Goal: Find specific page/section: Find specific page/section

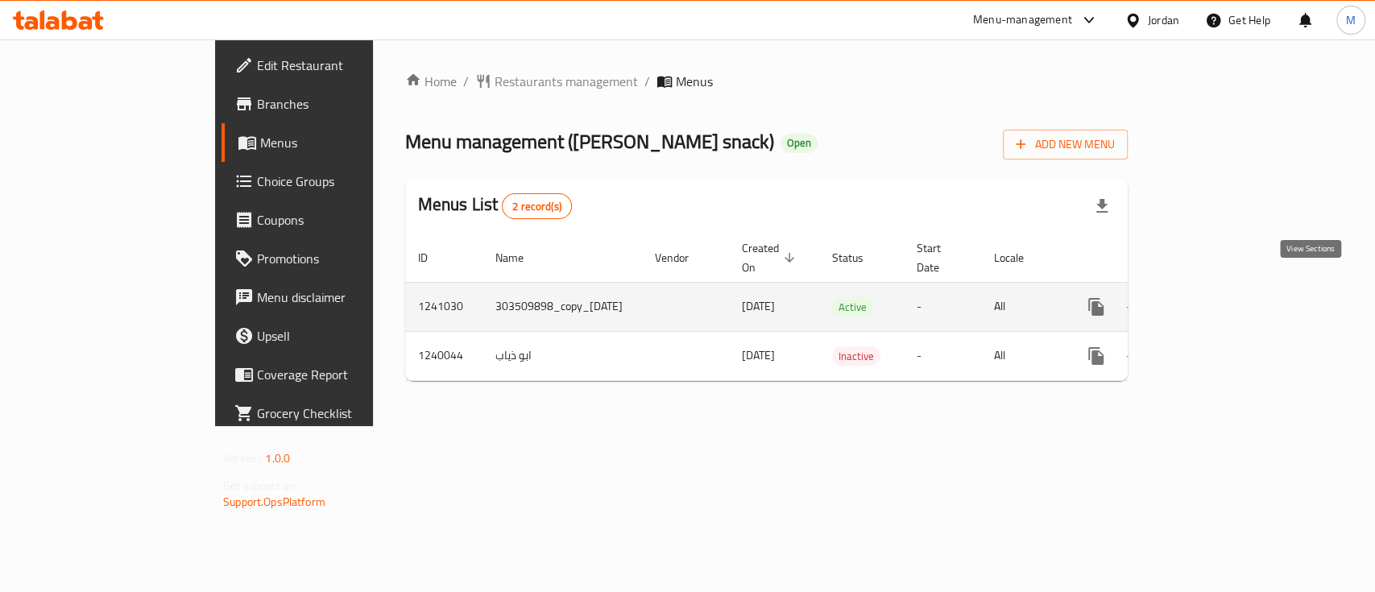
click at [1222, 297] on icon "enhanced table" at bounding box center [1211, 306] width 19 height 19
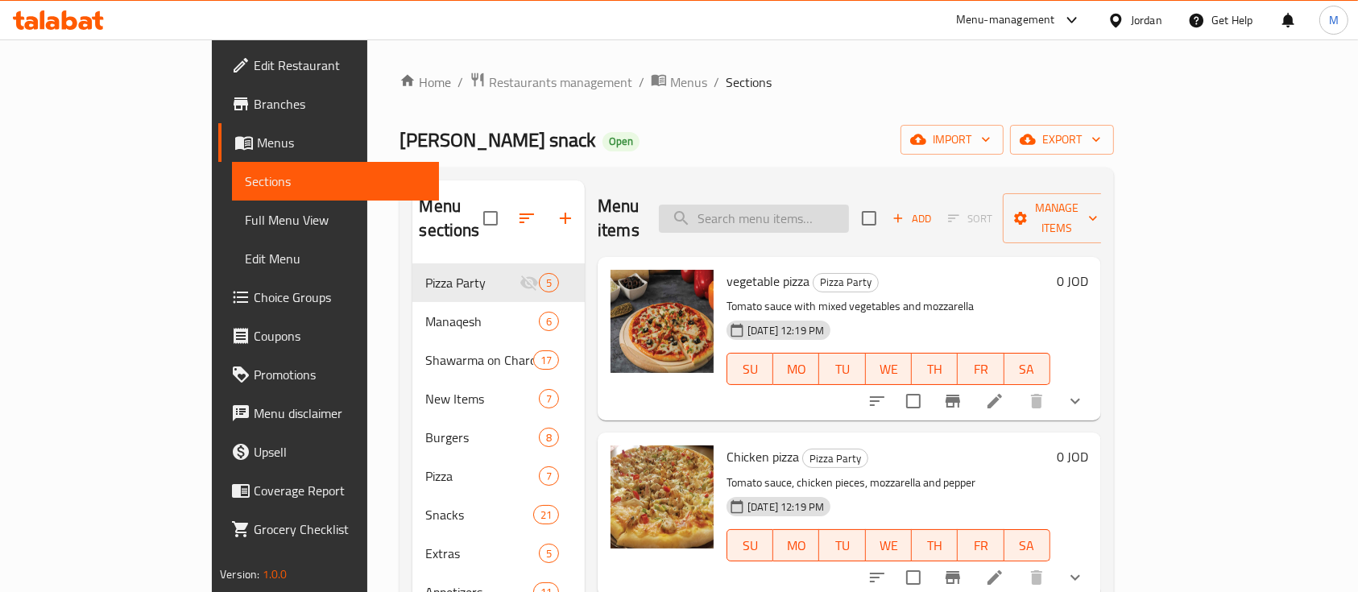
click at [819, 205] on input "search" at bounding box center [754, 219] width 190 height 28
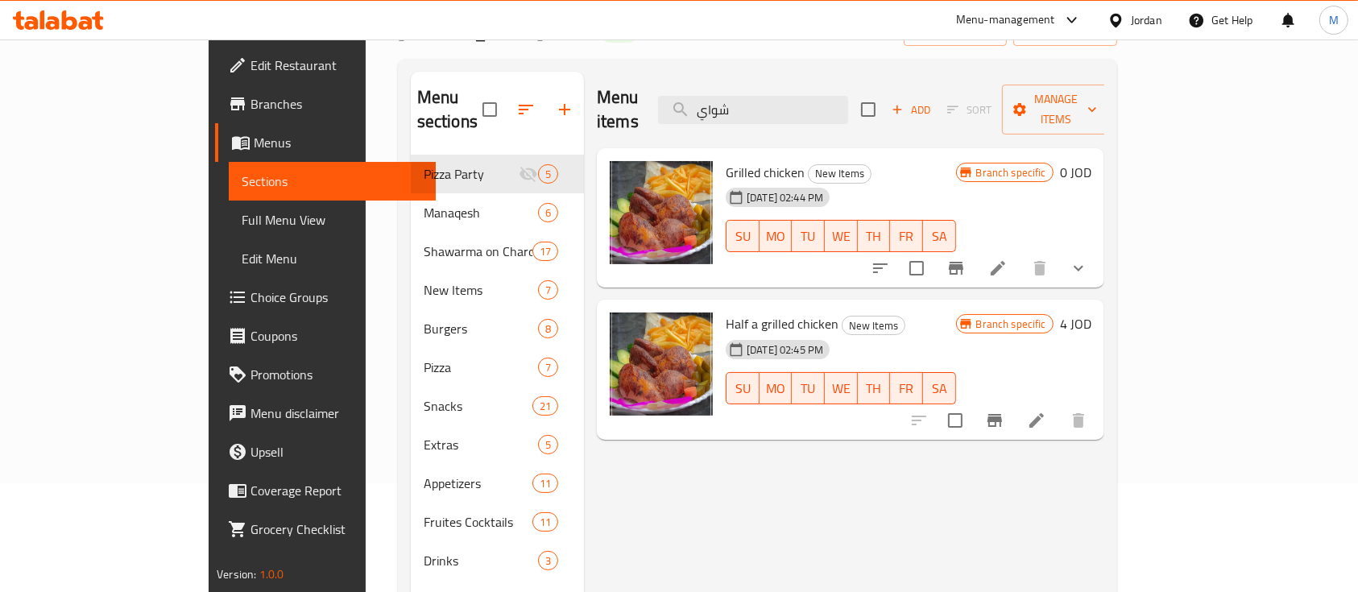
scroll to position [214, 0]
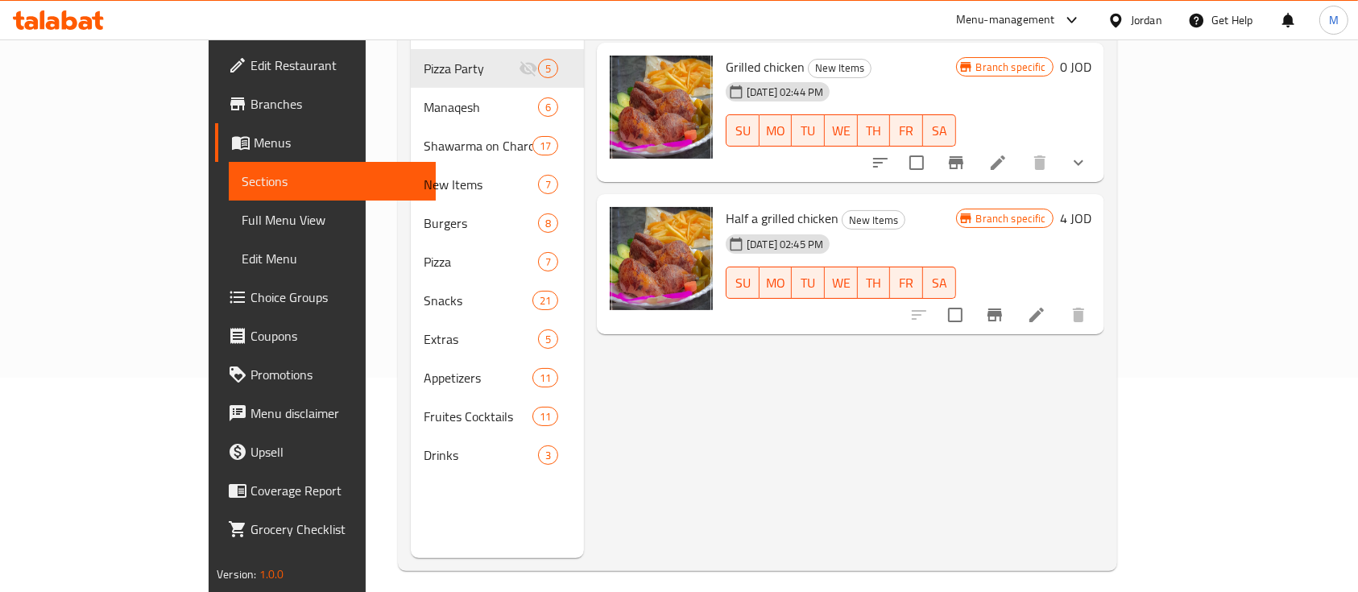
type input "شواي"
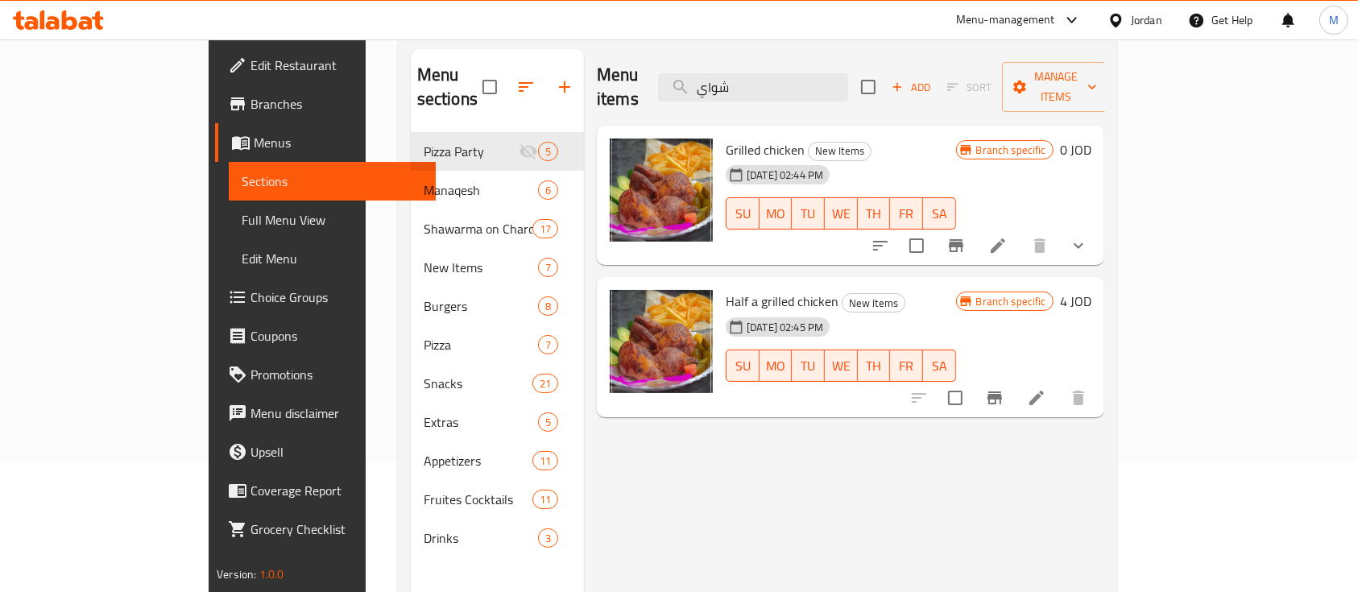
scroll to position [0, 0]
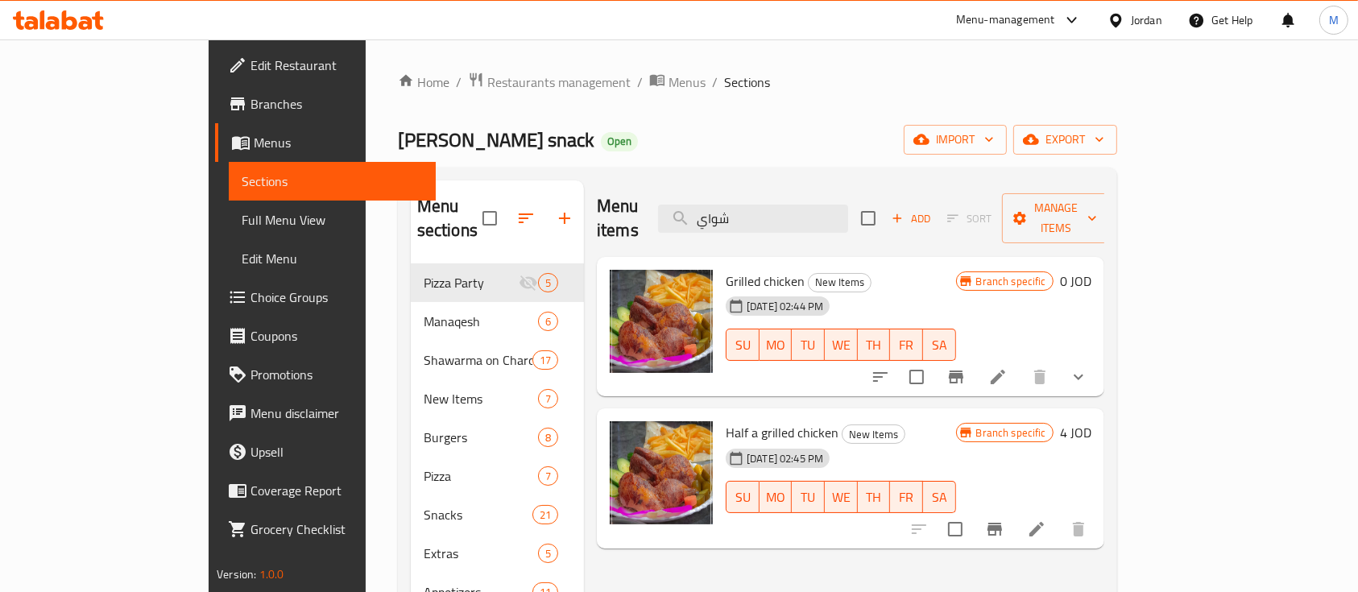
click at [1005, 20] on div "Menu-management" at bounding box center [1005, 19] width 99 height 19
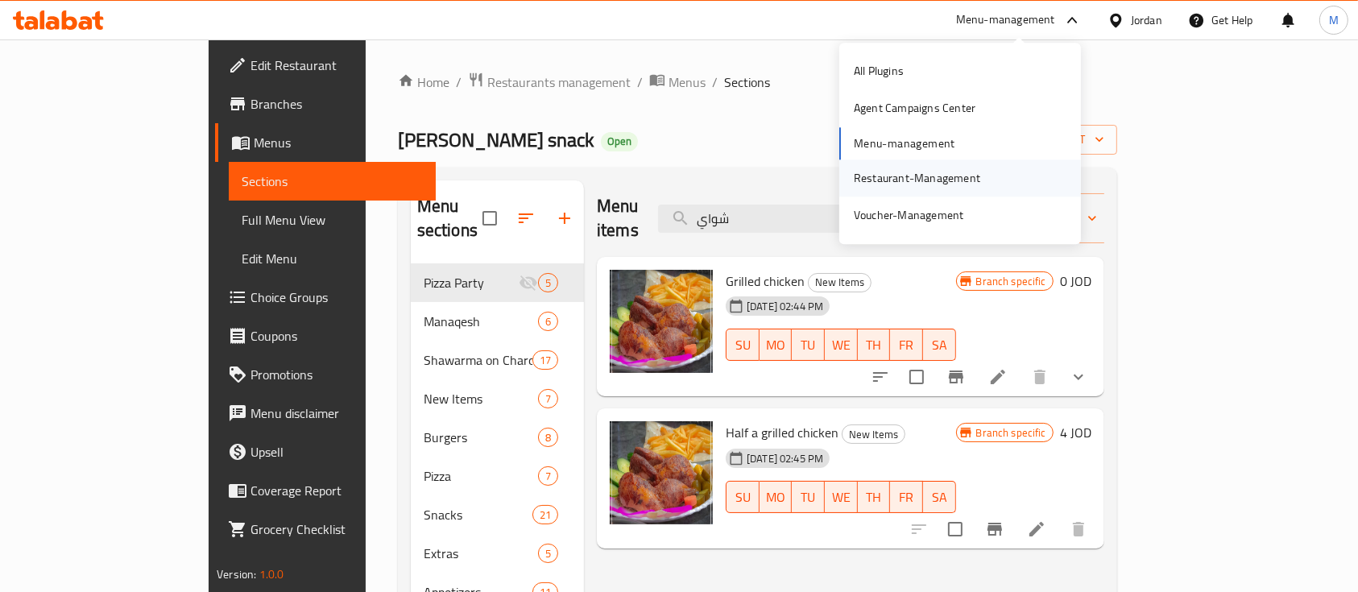
click at [934, 177] on div "Restaurant-Management" at bounding box center [917, 178] width 126 height 18
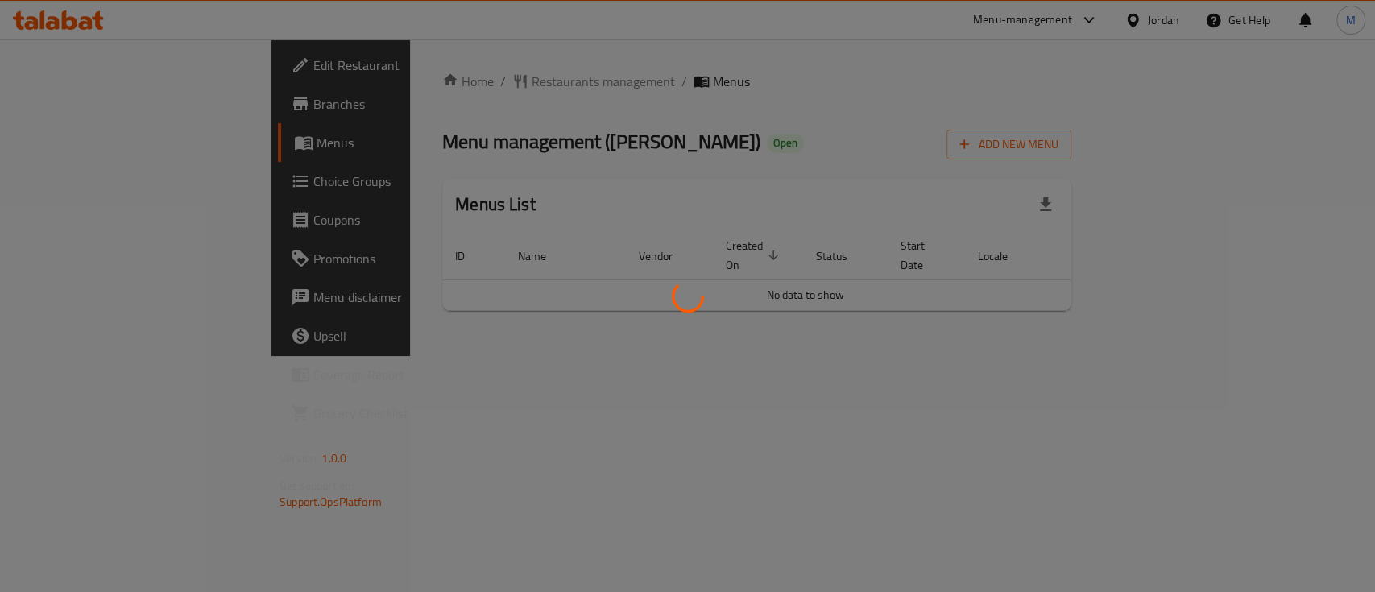
click at [1198, 422] on div at bounding box center [687, 296] width 1375 height 592
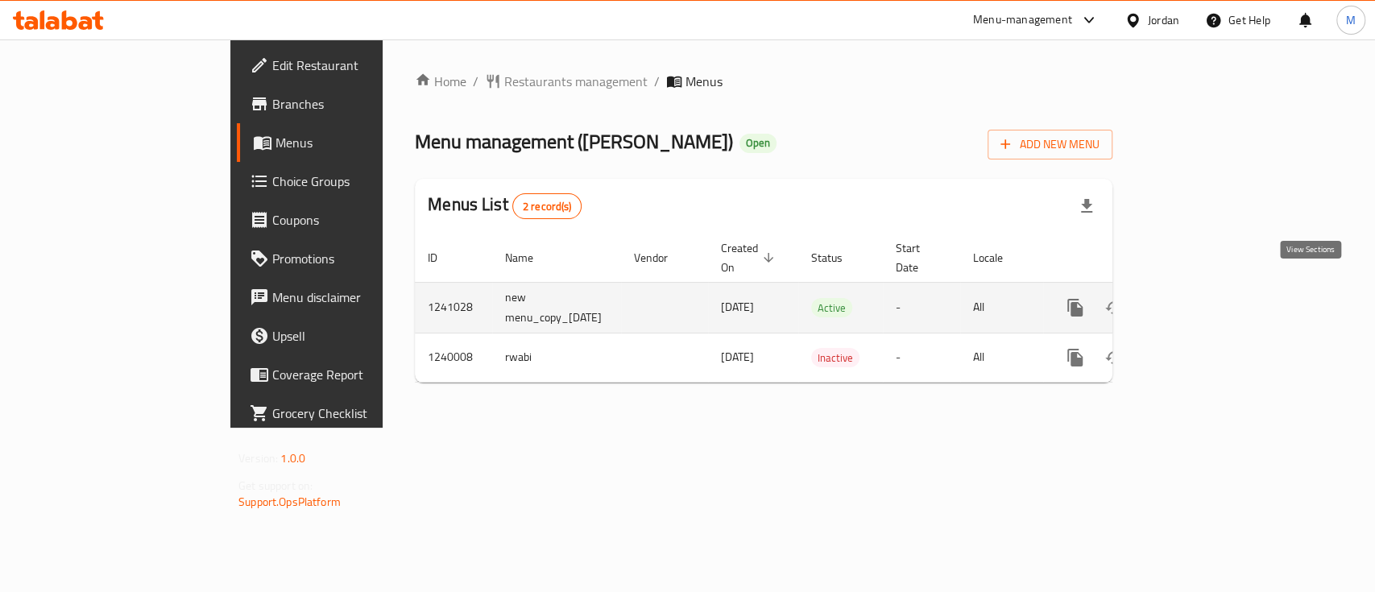
click at [1201, 298] on icon "enhanced table" at bounding box center [1190, 307] width 19 height 19
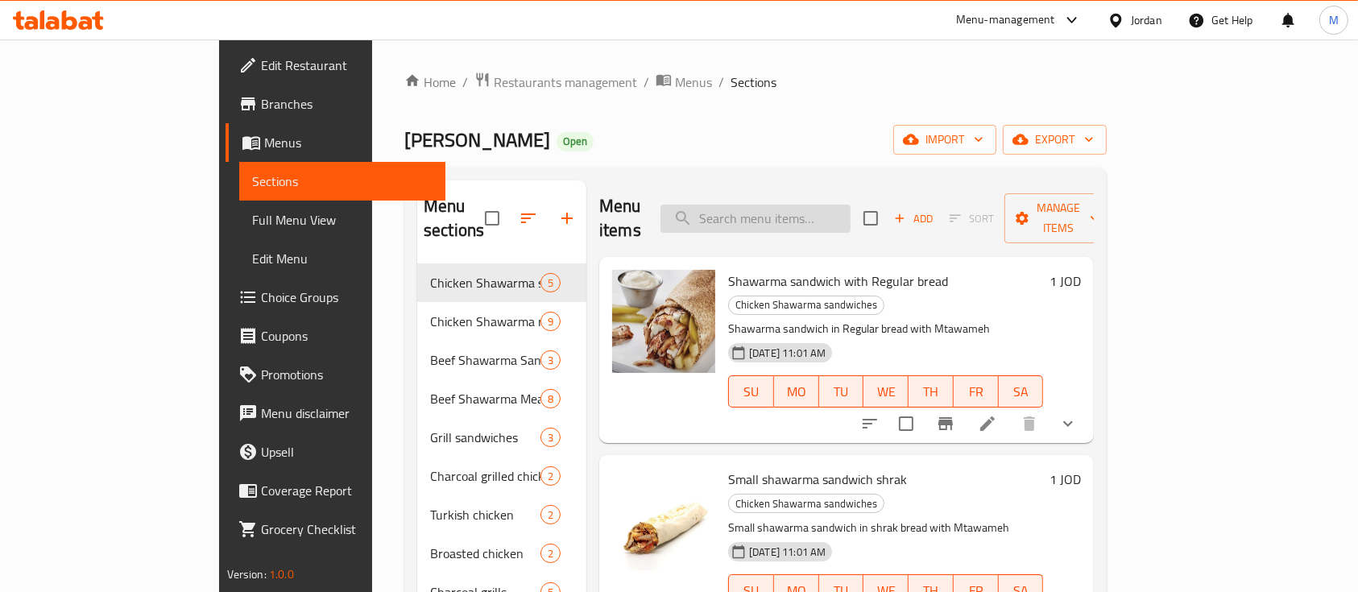
click at [850, 209] on input "search" at bounding box center [755, 219] width 190 height 28
type input "شامي"
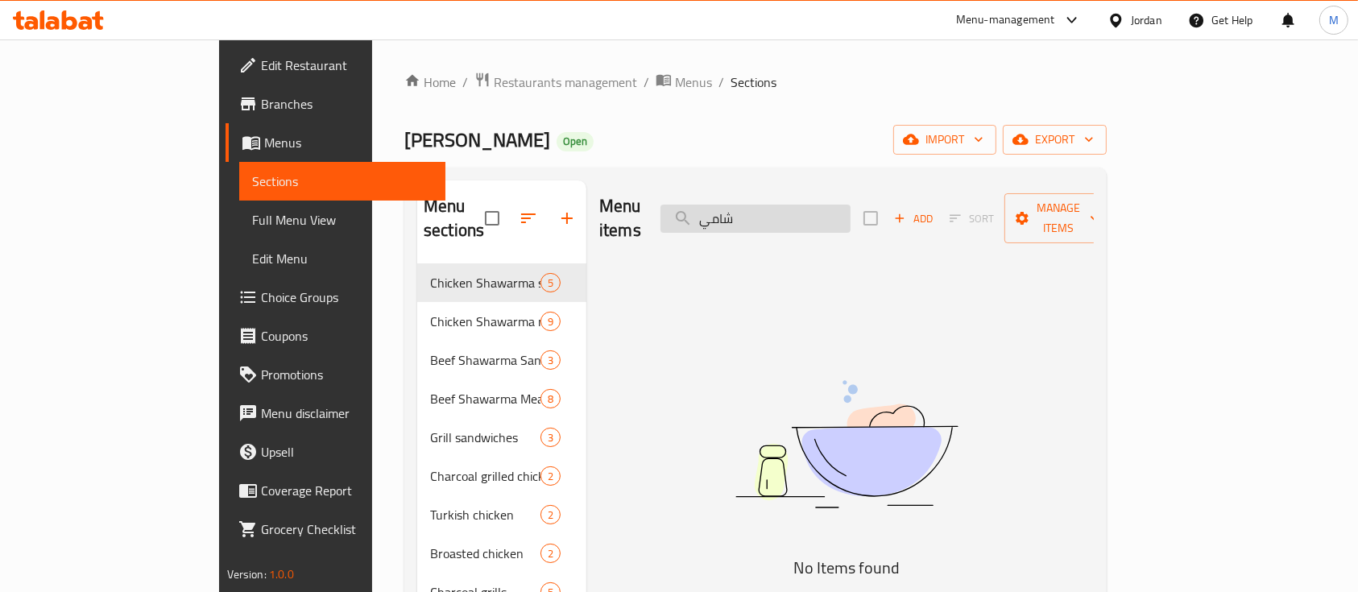
click at [823, 208] on input "شامي" at bounding box center [755, 219] width 190 height 28
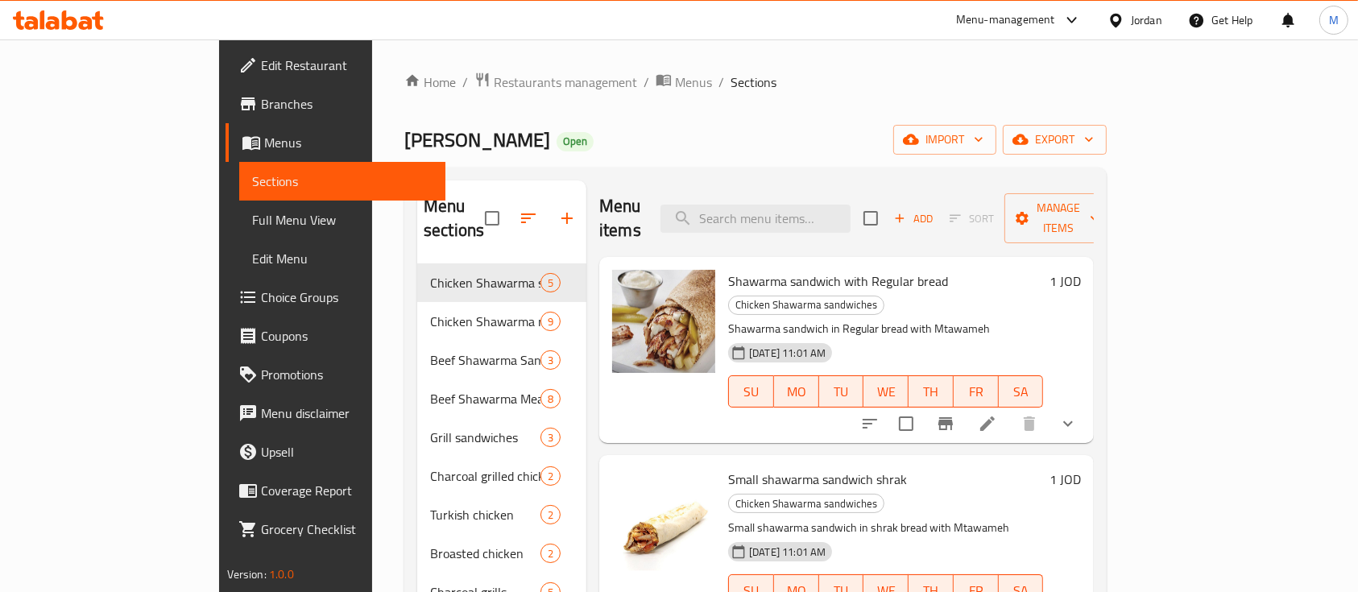
click at [979, 23] on div "Menu-management" at bounding box center [1005, 19] width 99 height 19
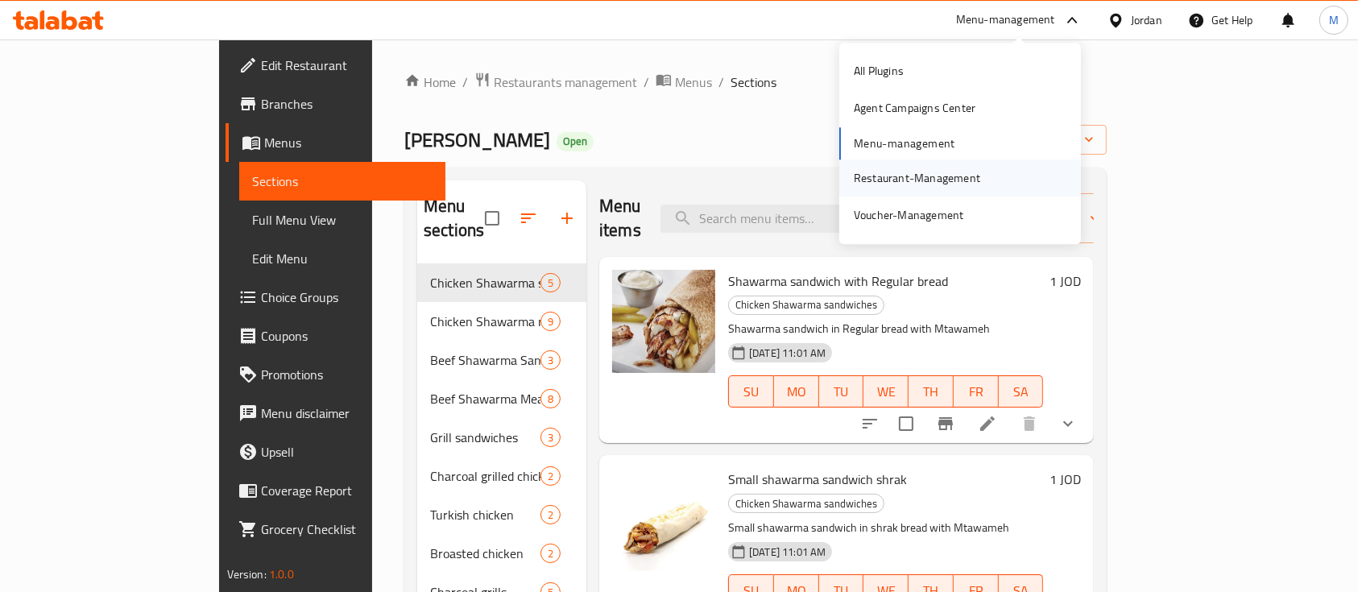
click at [916, 171] on div "Restaurant-Management" at bounding box center [917, 178] width 126 height 18
